Goal: Information Seeking & Learning: Learn about a topic

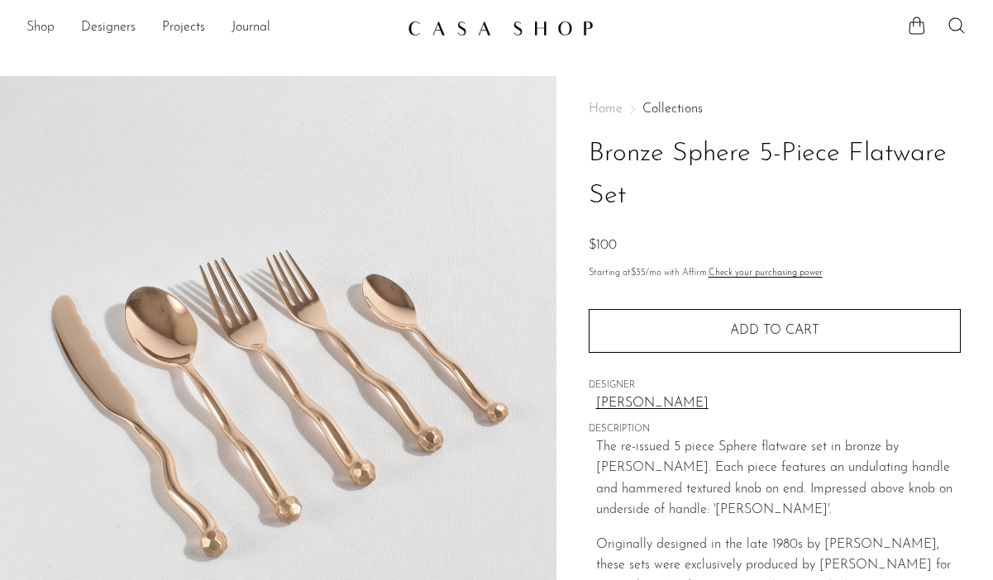
click at [46, 31] on link "Shop" at bounding box center [40, 27] width 28 height 21
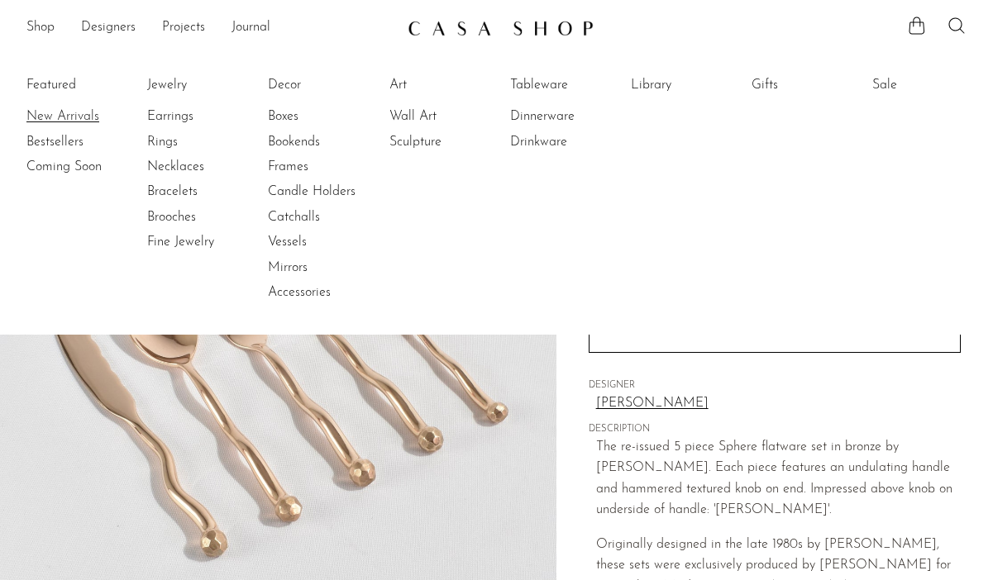
click at [66, 117] on link "New Arrivals" at bounding box center [88, 116] width 124 height 18
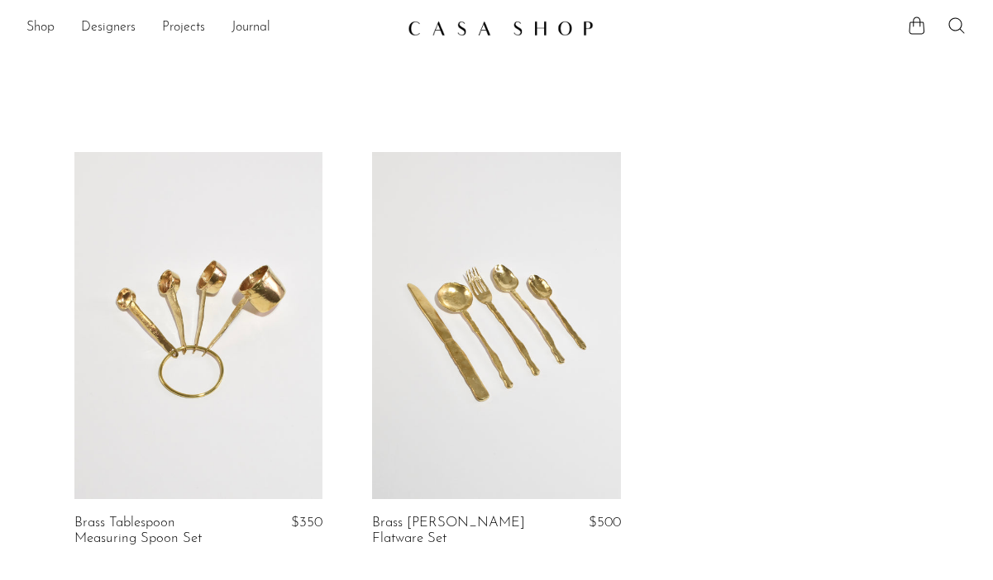
click at [456, 251] on link at bounding box center [496, 325] width 248 height 347
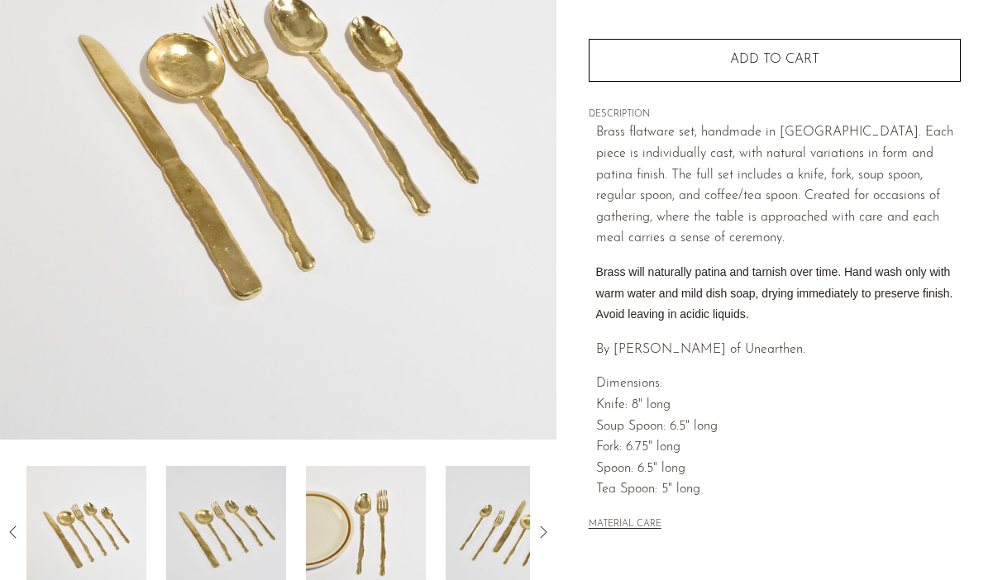
scroll to position [258, 0]
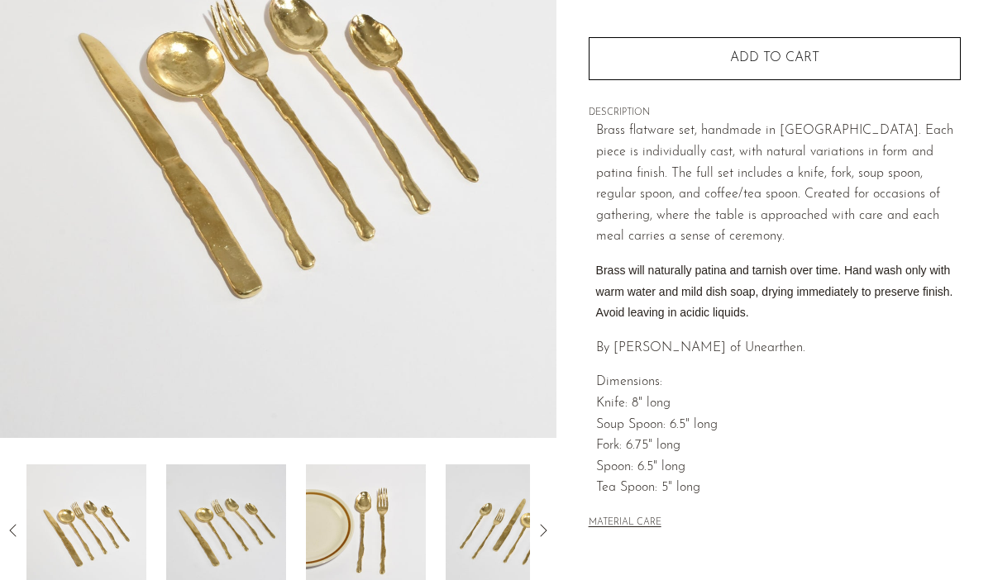
click at [260, 495] on img at bounding box center [226, 531] width 120 height 132
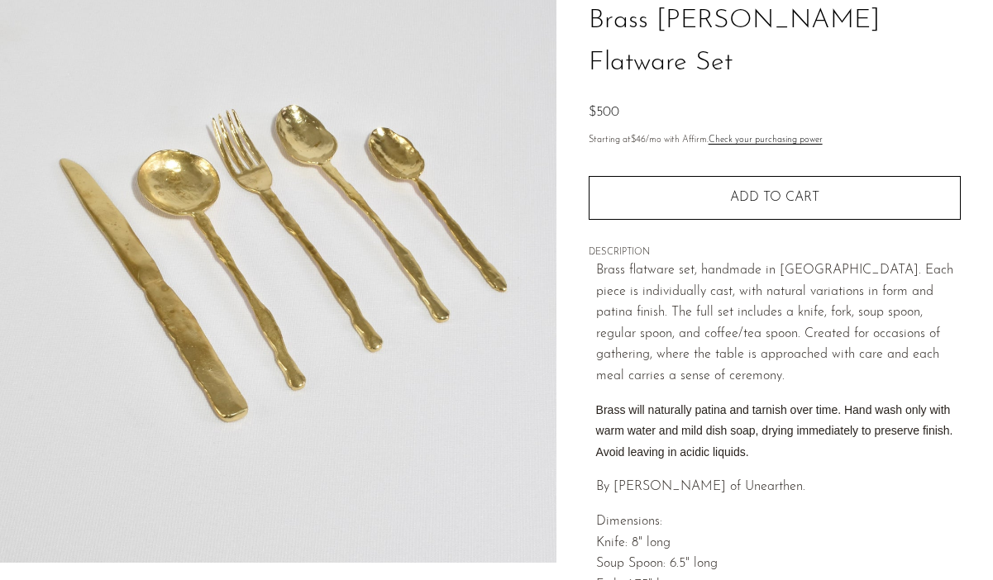
scroll to position [82, 0]
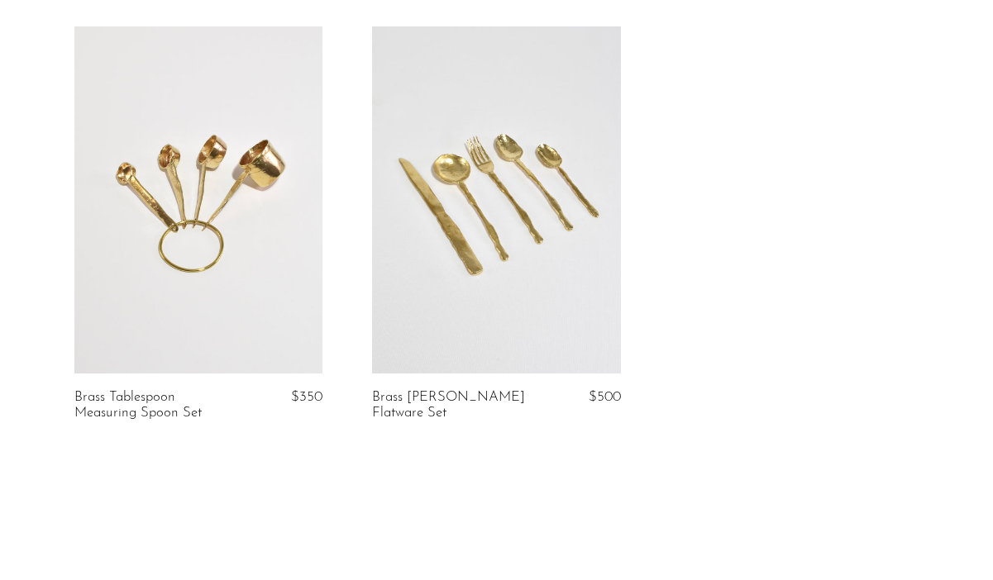
scroll to position [151, 0]
